Goal: Contribute content: Contribute content

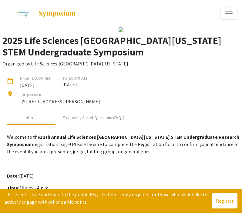
click at [228, 13] on span "Expand or Collapse Menu" at bounding box center [228, 13] width 9 height 9
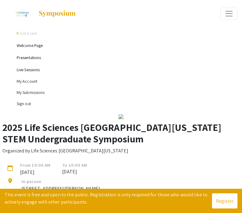
click at [28, 83] on li "My Account" at bounding box center [127, 81] width 221 height 11
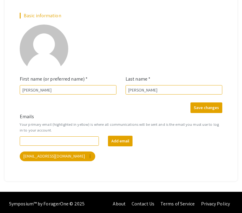
scroll to position [179, 0]
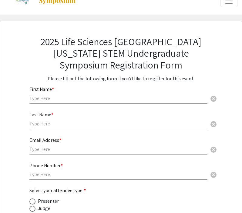
scroll to position [15, 0]
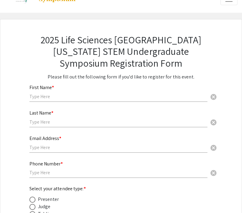
click at [140, 96] on input "text" at bounding box center [118, 96] width 178 height 6
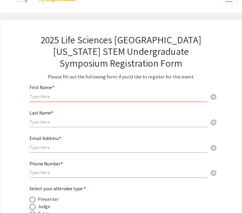
type input "[PERSON_NAME]"
type input "3476865255"
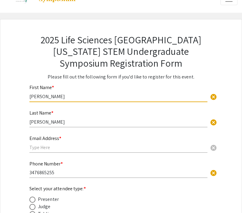
click at [86, 143] on div "Email Address * cancel" at bounding box center [118, 141] width 178 height 23
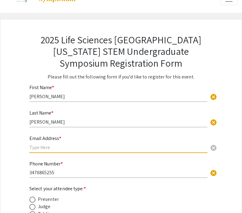
click at [86, 148] on input "text" at bounding box center [118, 147] width 178 height 6
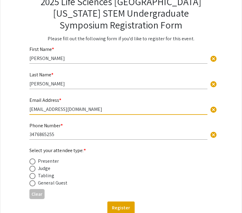
scroll to position [58, 0]
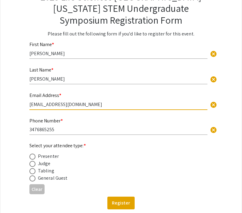
type input "[EMAIL_ADDRESS][DOMAIN_NAME]"
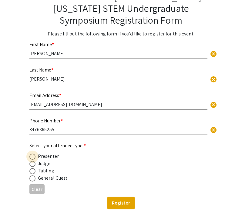
click at [34, 156] on span at bounding box center [32, 157] width 6 height 6
click at [34, 156] on input "radio" at bounding box center [32, 157] width 6 height 6
radio input "true"
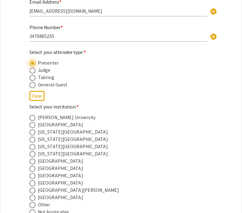
scroll to position [153, 0]
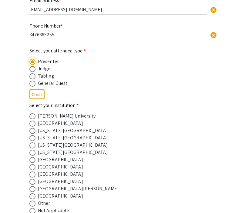
click at [34, 176] on span at bounding box center [32, 175] width 6 height 6
click at [34, 176] on input "radio" at bounding box center [32, 175] width 6 height 6
radio input "true"
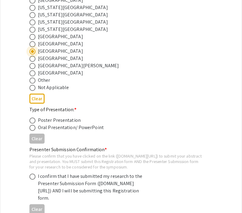
scroll to position [276, 0]
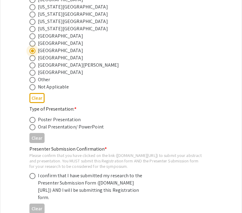
click at [34, 123] on span at bounding box center [32, 120] width 6 height 6
click at [34, 123] on input "radio" at bounding box center [32, 120] width 6 height 6
radio input "true"
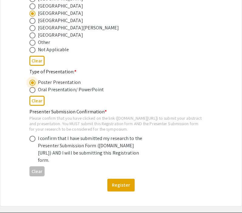
scroll to position [314, 0]
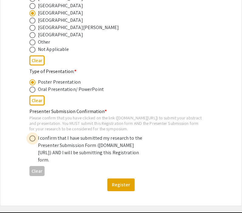
click at [31, 142] on span at bounding box center [32, 139] width 6 height 6
click at [31, 142] on input "radio" at bounding box center [32, 139] width 6 height 6
radio input "true"
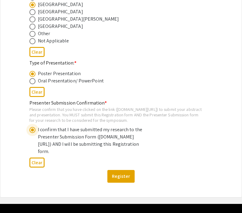
scroll to position [323, 0]
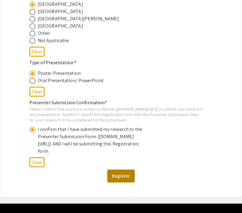
click at [120, 183] on button "Register" at bounding box center [120, 176] width 27 height 13
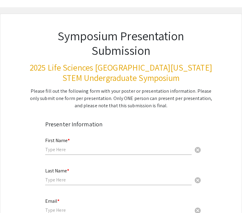
scroll to position [21, 0]
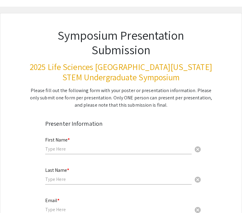
click at [118, 152] on div "First Name * cancel" at bounding box center [118, 142] width 147 height 23
click at [118, 150] on input "text" at bounding box center [118, 149] width 147 height 6
type input "[PERSON_NAME]"
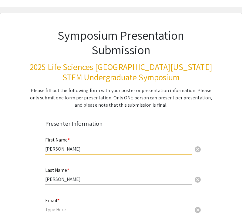
type input "[EMAIL_ADDRESS][DOMAIN_NAME]"
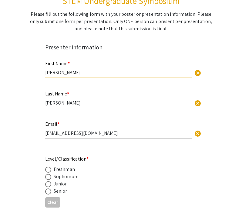
scroll to position [97, 0]
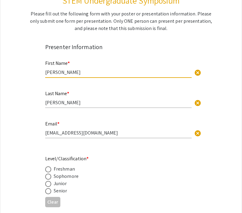
click at [50, 184] on span at bounding box center [48, 184] width 6 height 6
click at [50, 184] on input "radio" at bounding box center [48, 184] width 6 height 6
radio input "true"
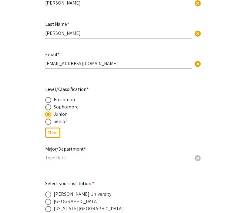
scroll to position [167, 0]
click at [75, 162] on div "Major/Department * cancel" at bounding box center [118, 151] width 147 height 23
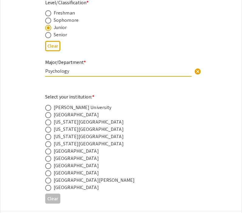
type input "Psychology"
click at [51, 167] on span at bounding box center [48, 166] width 6 height 6
click at [51, 167] on input "radio" at bounding box center [48, 166] width 6 height 6
radio input "true"
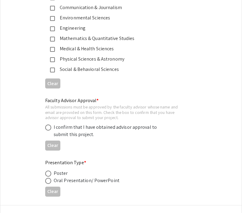
scroll to position [843, 0]
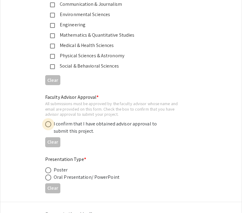
click at [51, 125] on label at bounding box center [49, 124] width 8 height 6
click at [51, 125] on input "radio" at bounding box center [48, 124] width 6 height 6
radio input "true"
click at [49, 172] on span at bounding box center [48, 170] width 6 height 6
click at [49, 172] on input "radio" at bounding box center [48, 170] width 6 height 6
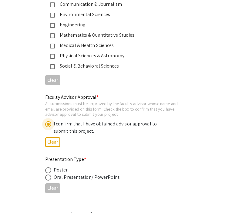
radio input "true"
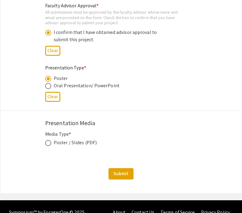
scroll to position [936, 0]
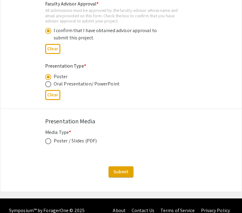
click at [47, 147] on div "Media Type * Poster / Slides (PDF) This field is required." at bounding box center [121, 140] width 152 height 23
click at [48, 144] on span at bounding box center [48, 141] width 6 height 6
click at [48, 144] on input "radio" at bounding box center [48, 141] width 6 height 6
radio input "true"
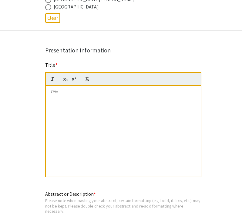
scroll to position [437, 0]
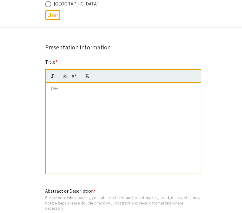
click at [55, 96] on div at bounding box center [123, 128] width 155 height 91
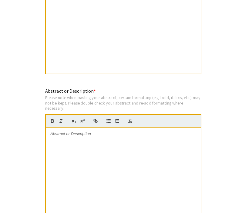
scroll to position [537, 0]
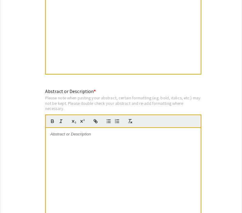
click at [87, 137] on p at bounding box center [123, 134] width 146 height 5
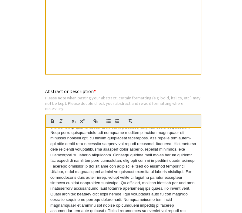
scroll to position [0, 0]
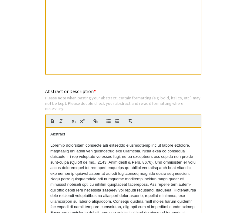
drag, startPoint x: 69, startPoint y: 137, endPoint x: 46, endPoint y: 135, distance: 22.9
click at [46, 135] on div "Abstract" at bounding box center [123, 173] width 155 height 91
click at [51, 147] on p at bounding box center [123, 204] width 146 height 123
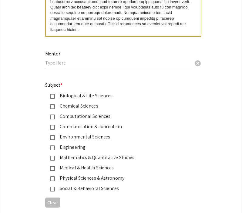
scroll to position [721, 0]
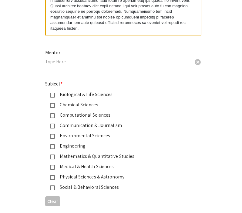
drag, startPoint x: 44, startPoint y: 85, endPoint x: 118, endPoint y: 192, distance: 130.4
copy div "Subject * Biological & Life Sciences Chemical Sciences Computational Sciences C…"
click at [173, 87] on div "Subject * Biological & Life Sciences Chemical Sciences Computational Sciences C…" at bounding box center [116, 135] width 142 height 111
click at [52, 100] on mat-selection-list "Biological & Life Sciences Chemical Sciences Computational Sciences Communicati…" at bounding box center [116, 141] width 142 height 100
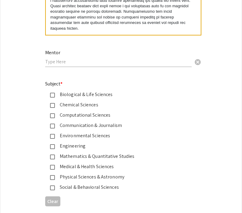
click at [52, 96] on mat-pseudo-checkbox at bounding box center [52, 95] width 5 height 5
click at [54, 190] on mat-pseudo-checkbox at bounding box center [52, 188] width 5 height 5
click at [52, 95] on mat-pseudo-checkbox at bounding box center [52, 95] width 5 height 5
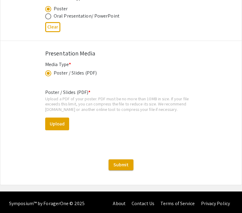
scroll to position [1009, 0]
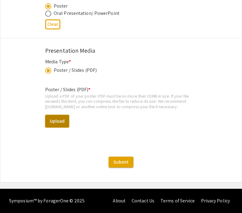
click at [57, 124] on button "Upload" at bounding box center [57, 121] width 24 height 13
click at [67, 119] on button "Upload" at bounding box center [57, 121] width 24 height 13
click at [58, 121] on button "Upload" at bounding box center [57, 121] width 24 height 13
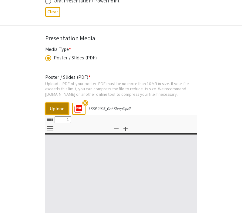
select select "custom"
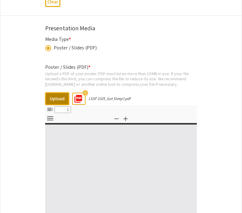
type input "0"
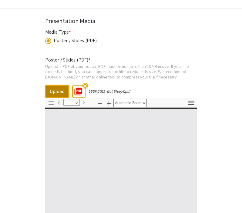
select select "custom"
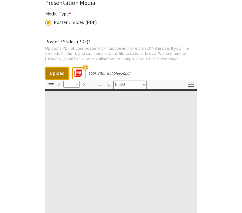
scroll to position [1056, 0]
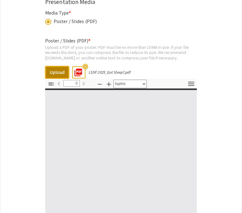
type input "1"
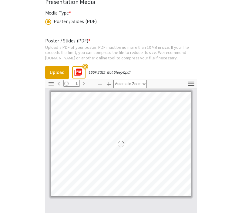
select select "auto"
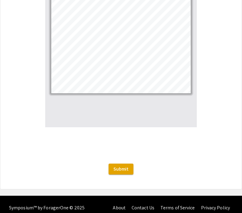
scroll to position [1168, 0]
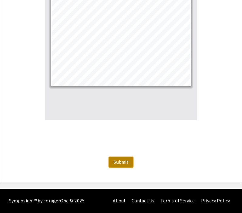
click at [123, 164] on span "Submit" at bounding box center [120, 162] width 15 height 6
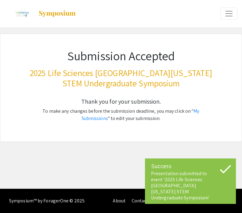
scroll to position [0, 0]
